Goal: Communication & Community: Answer question/provide support

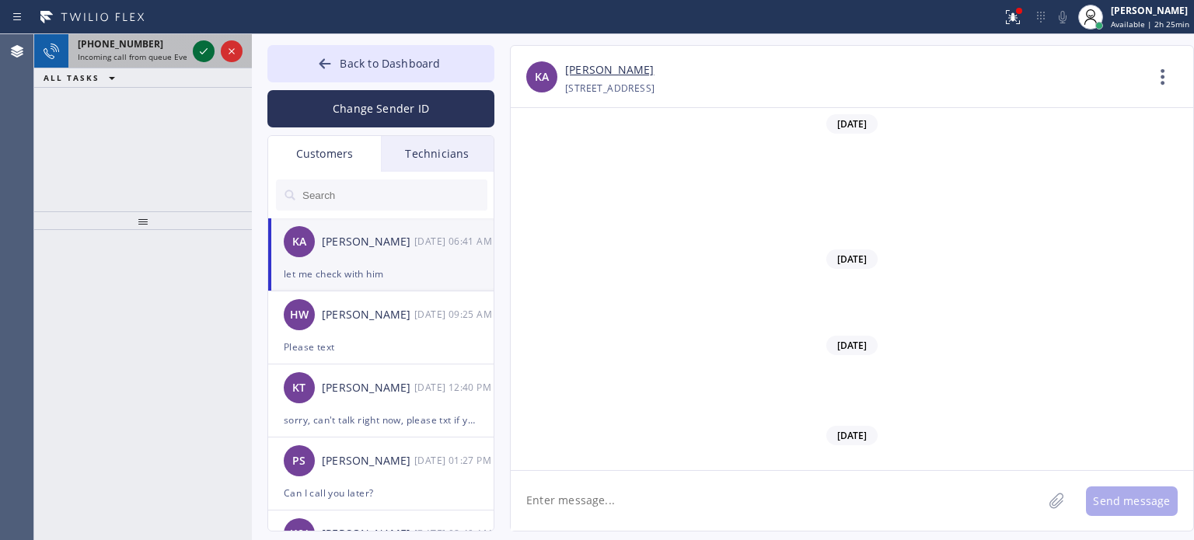
scroll to position [784, 0]
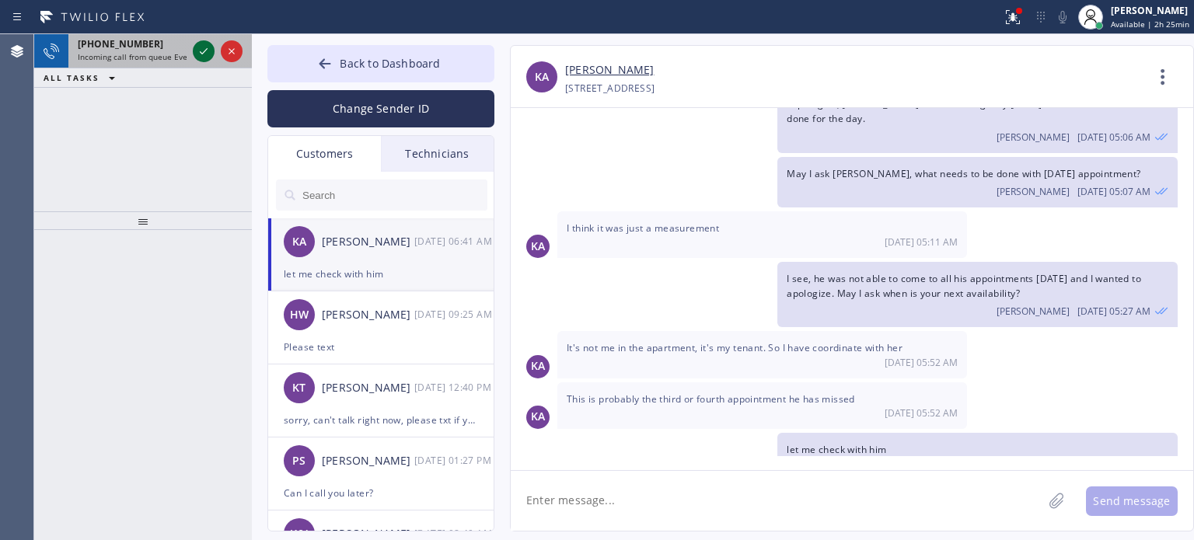
click at [199, 49] on icon at bounding box center [203, 51] width 19 height 19
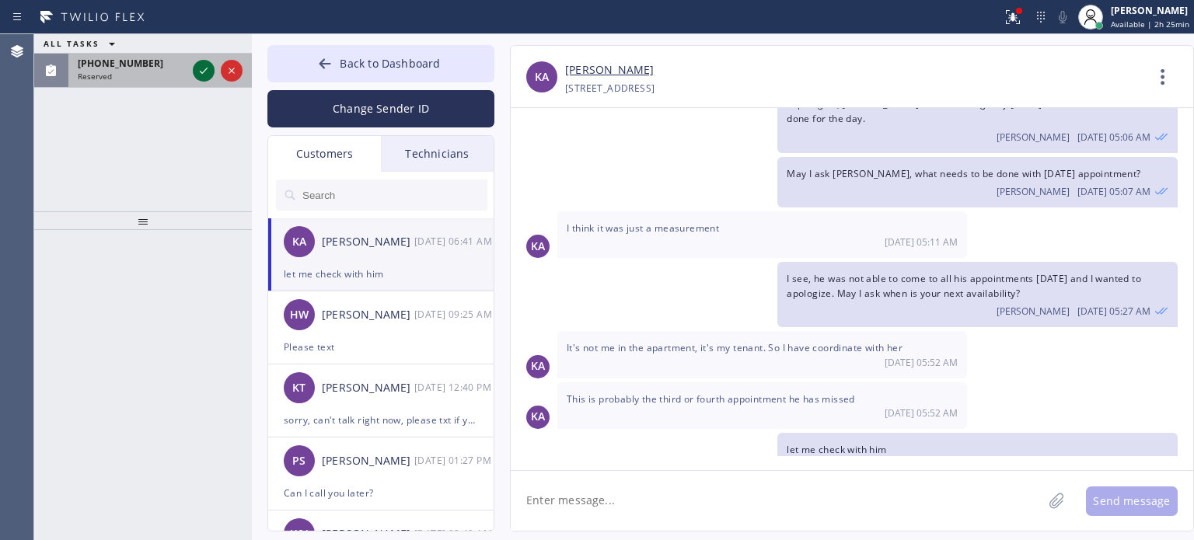
click at [204, 76] on icon at bounding box center [203, 70] width 19 height 19
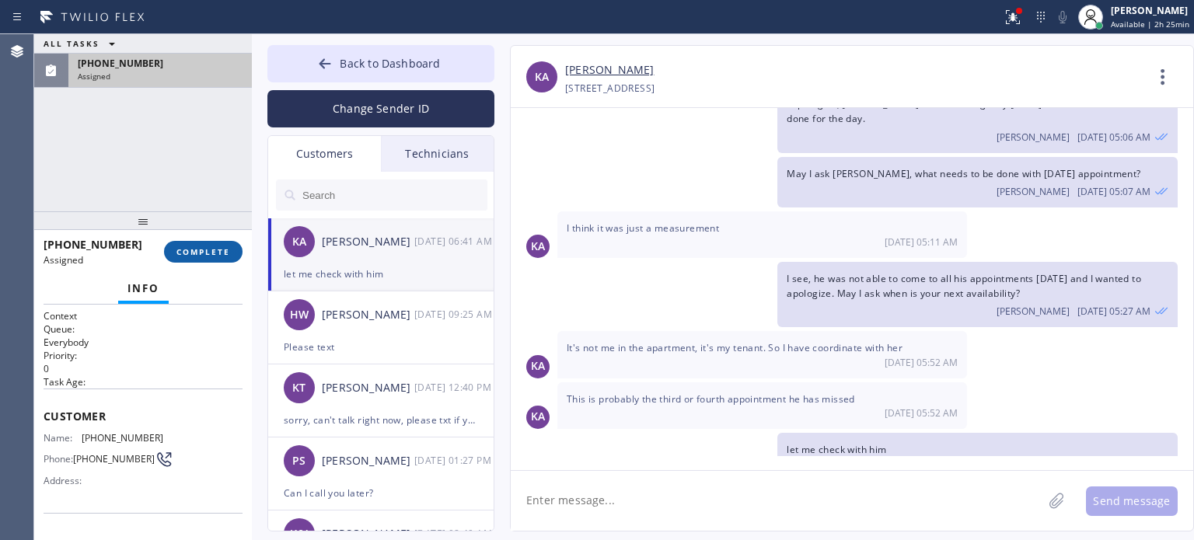
click at [215, 243] on button "COMPLETE" at bounding box center [203, 252] width 79 height 22
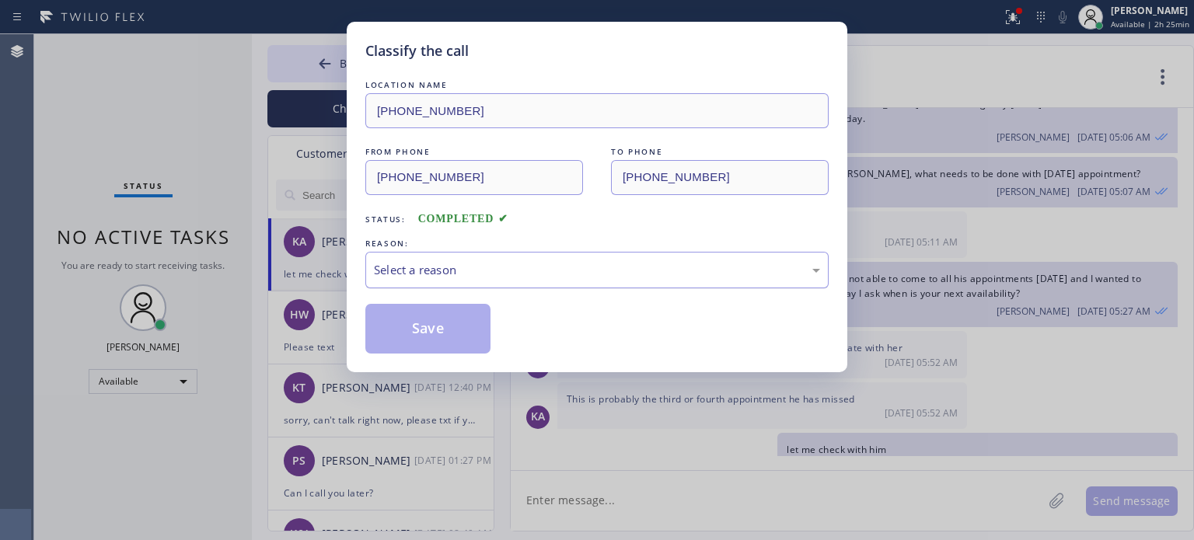
click at [431, 267] on div "Select a reason" at bounding box center [597, 270] width 446 height 18
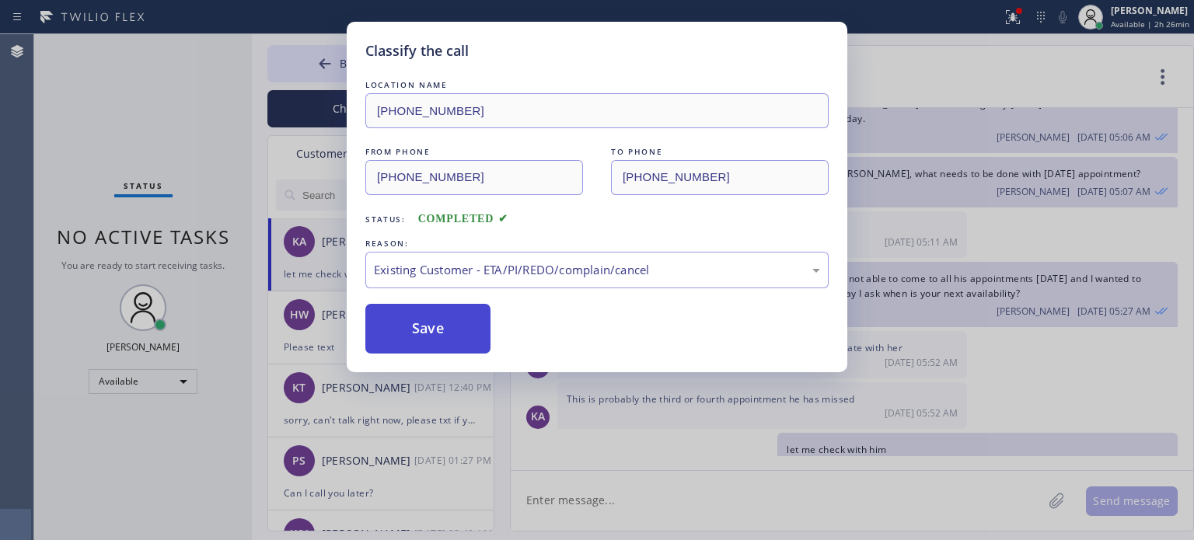
click at [427, 332] on button "Save" at bounding box center [427, 329] width 125 height 50
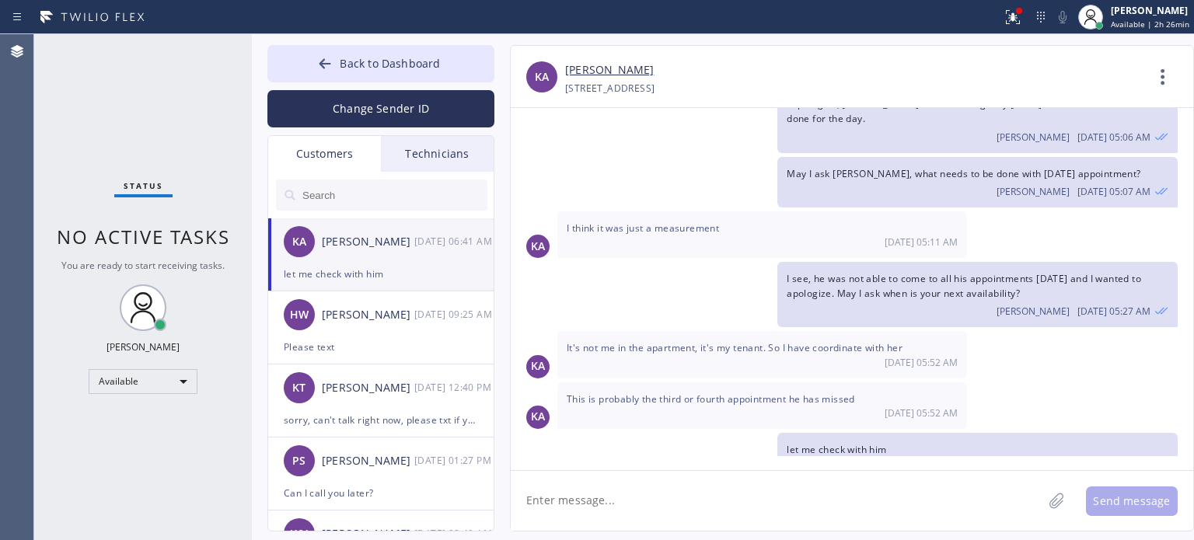
click at [437, 159] on div "Technicians" at bounding box center [437, 154] width 113 height 36
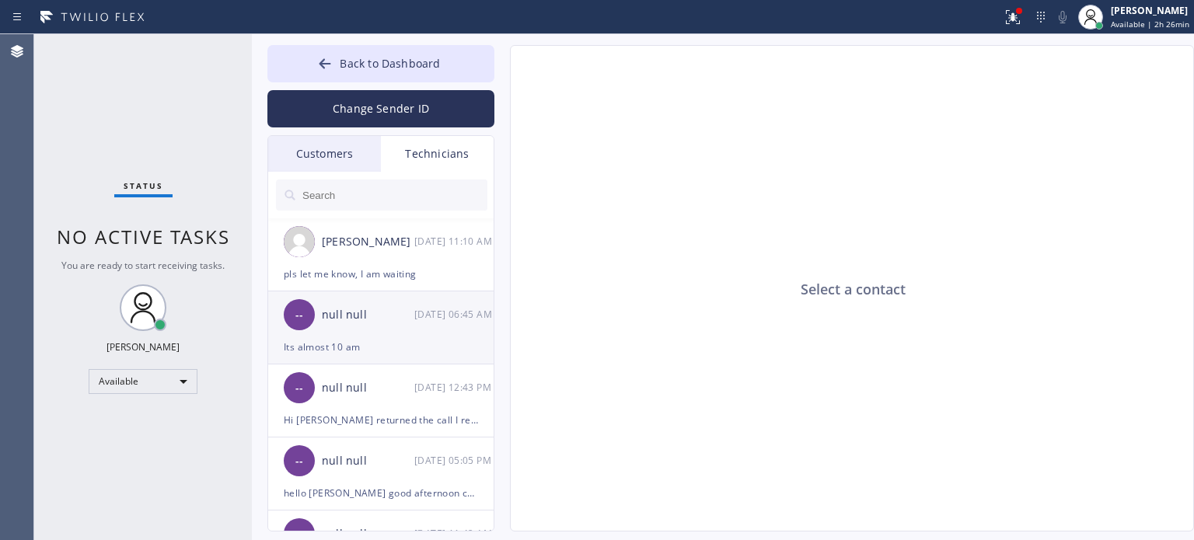
click at [327, 322] on div "null null" at bounding box center [368, 315] width 93 height 18
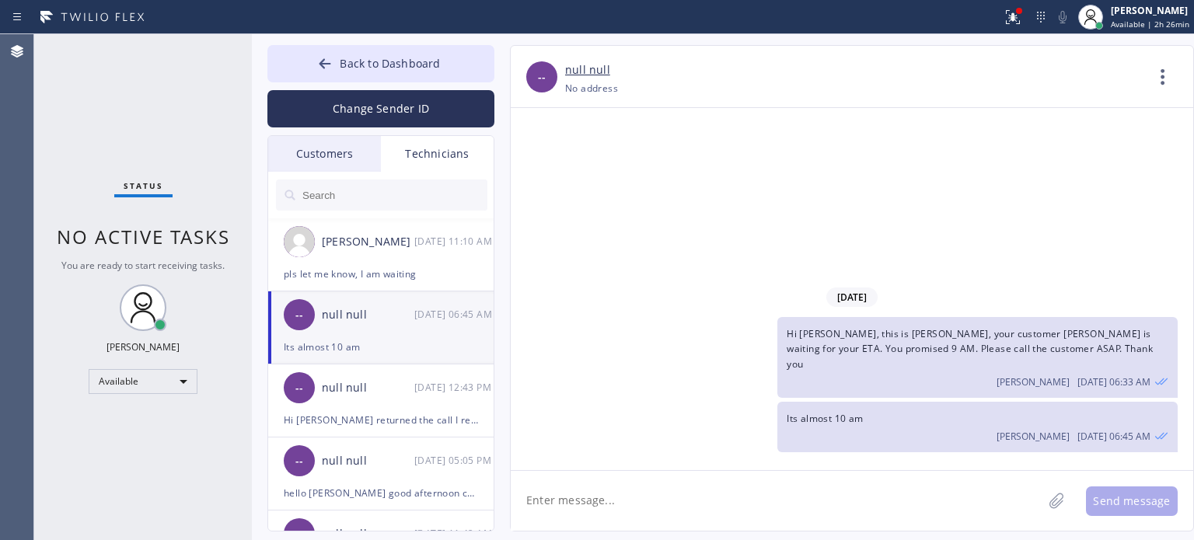
click at [707, 501] on textarea at bounding box center [777, 501] width 532 height 60
type textarea "Hi [PERSON_NAME], call me back or text me in Slack ASAP"
